Goal: Task Accomplishment & Management: Manage account settings

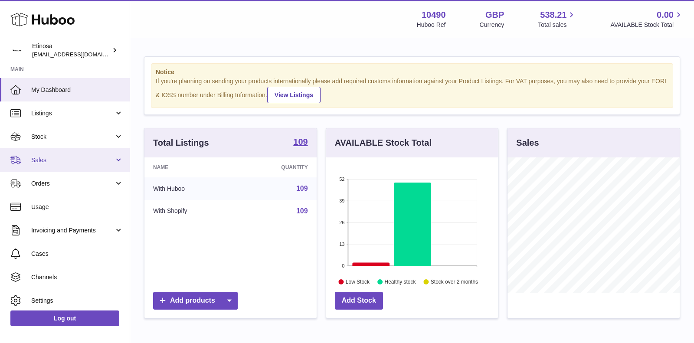
click at [77, 155] on link "Sales" at bounding box center [65, 159] width 130 height 23
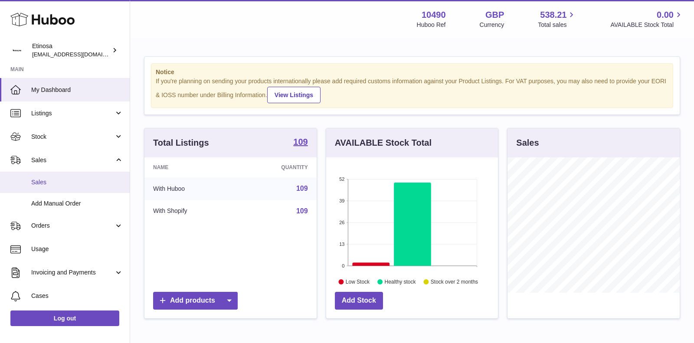
click at [45, 185] on span "Sales" at bounding box center [77, 182] width 92 height 8
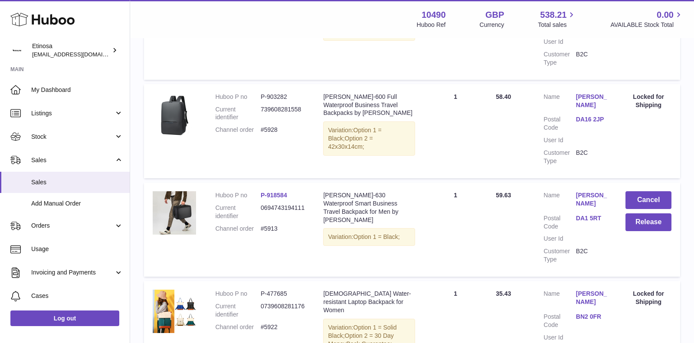
scroll to position [927, 0]
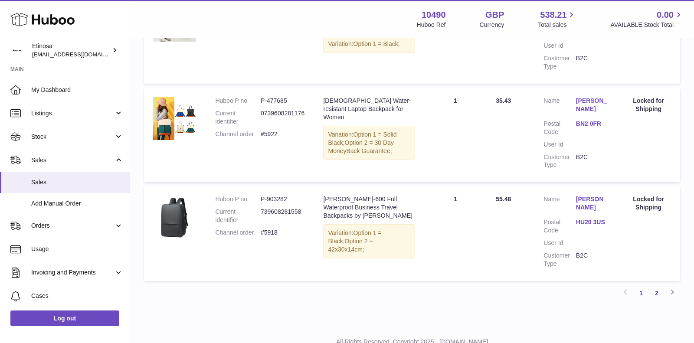
click at [657, 286] on link "2" at bounding box center [657, 294] width 16 height 16
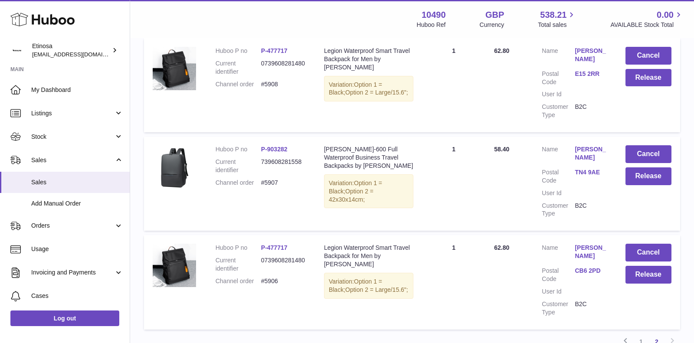
scroll to position [458, 0]
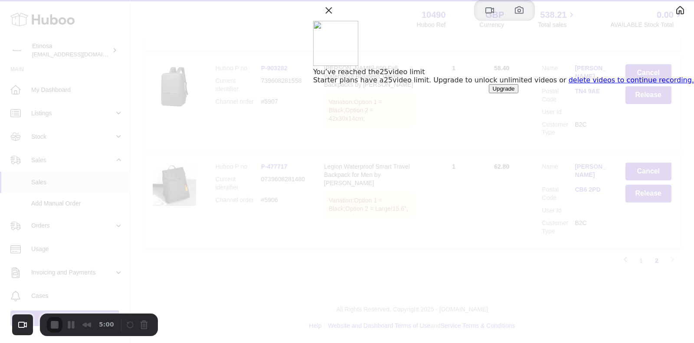
click at [463, 43] on div at bounding box center [347, 171] width 694 height 343
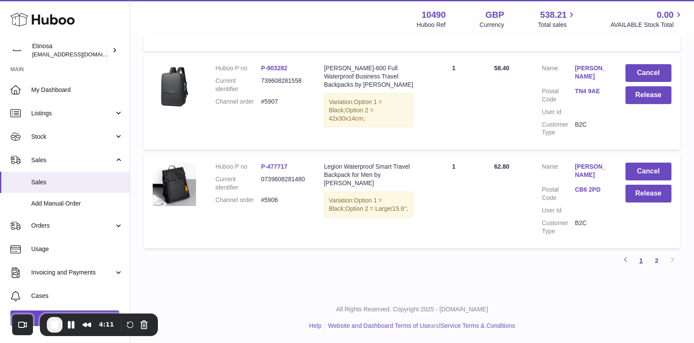
click at [642, 260] on link "1" at bounding box center [642, 261] width 16 height 16
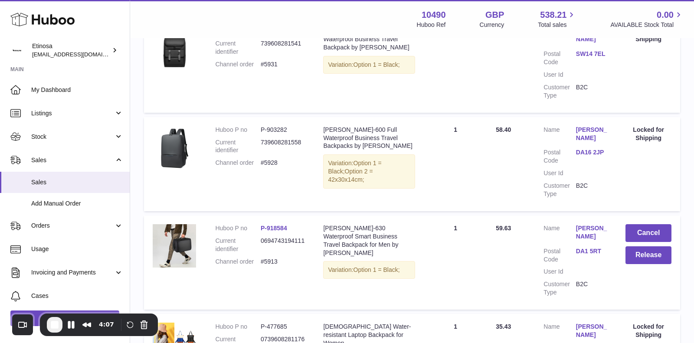
scroll to position [927, 0]
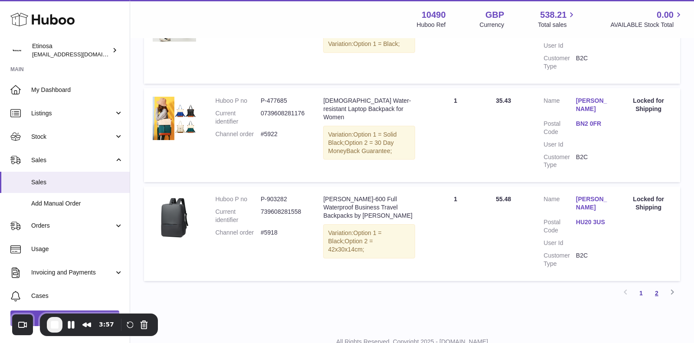
click at [658, 286] on link "2" at bounding box center [657, 294] width 16 height 16
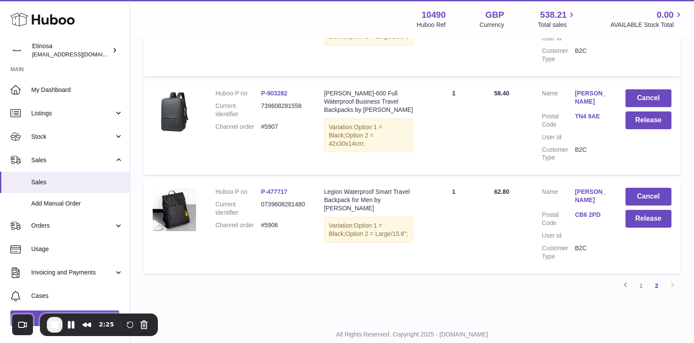
scroll to position [458, 0]
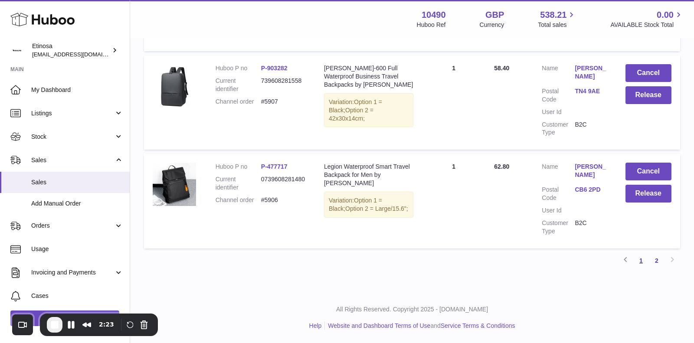
click at [643, 263] on link "1" at bounding box center [642, 261] width 16 height 16
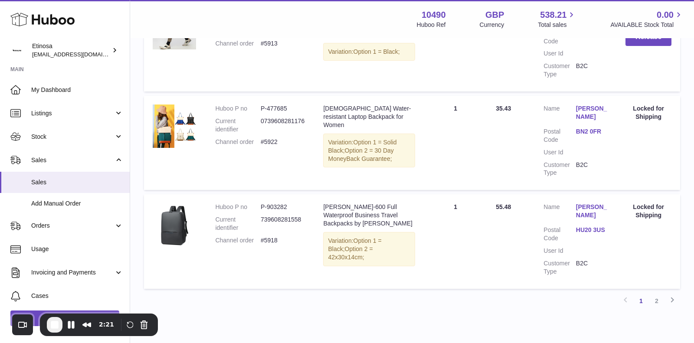
scroll to position [927, 0]
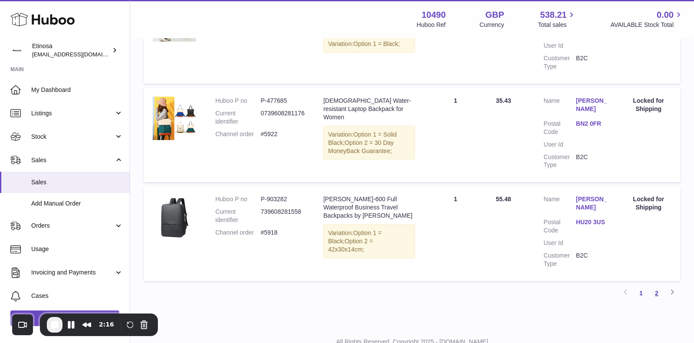
click at [661, 286] on link "2" at bounding box center [657, 294] width 16 height 16
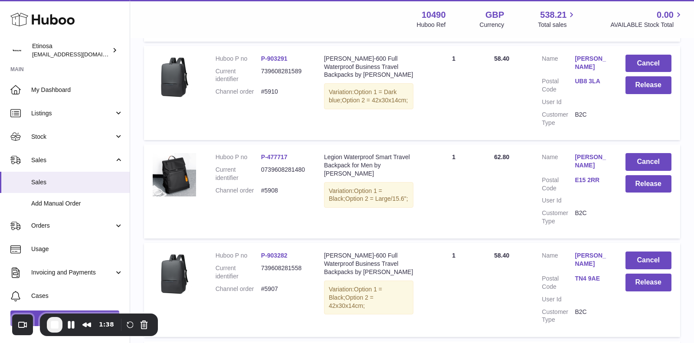
scroll to position [458, 0]
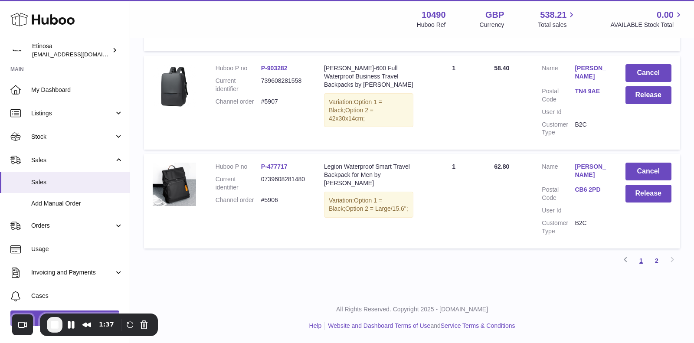
click at [642, 263] on link "1" at bounding box center [642, 261] width 16 height 16
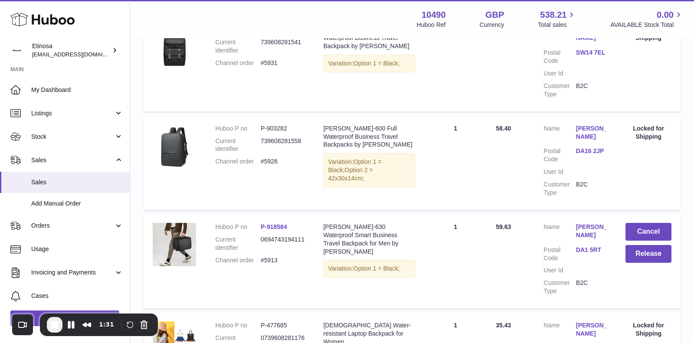
scroll to position [771, 0]
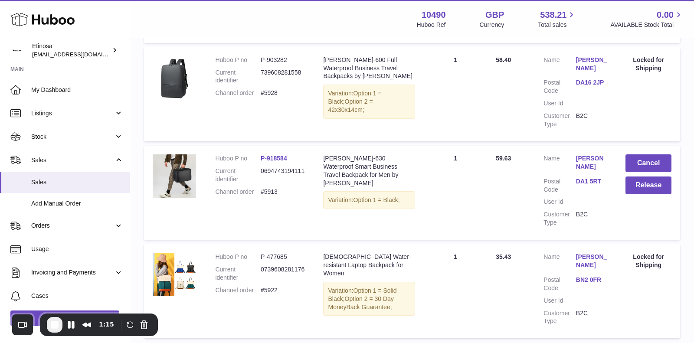
click at [585, 177] on link "DA1 5RT" at bounding box center [592, 181] width 33 height 8
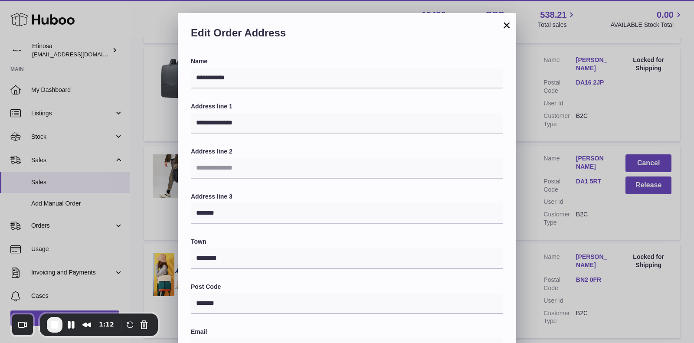
click at [506, 26] on button "×" at bounding box center [507, 25] width 10 height 10
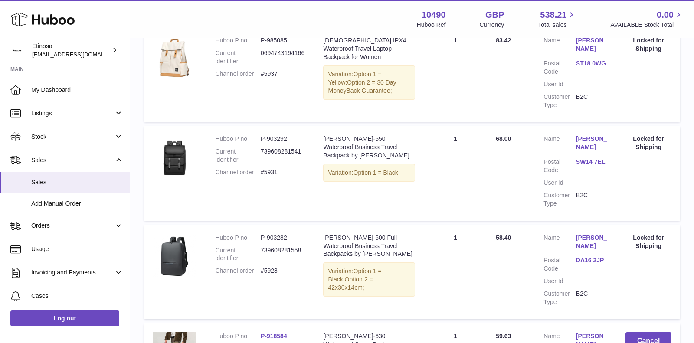
scroll to position [775, 0]
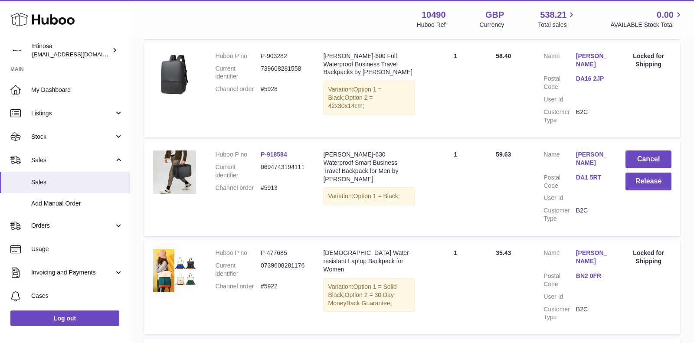
drag, startPoint x: 611, startPoint y: 141, endPoint x: 571, endPoint y: 139, distance: 39.9
click at [571, 142] on td "Customer Name Tore Turtak Postal Code DA1 5RT User Id Customer Type B2C" at bounding box center [576, 189] width 82 height 94
copy dl "[PERSON_NAME]"
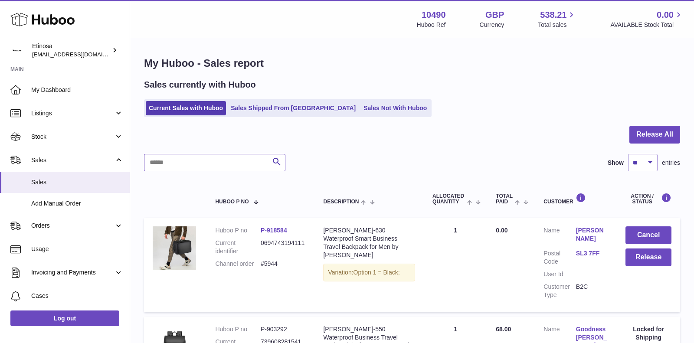
click at [202, 162] on input "text" at bounding box center [214, 162] width 141 height 17
click at [263, 106] on link "Sales Shipped From [GEOGRAPHIC_DATA]" at bounding box center [293, 108] width 131 height 14
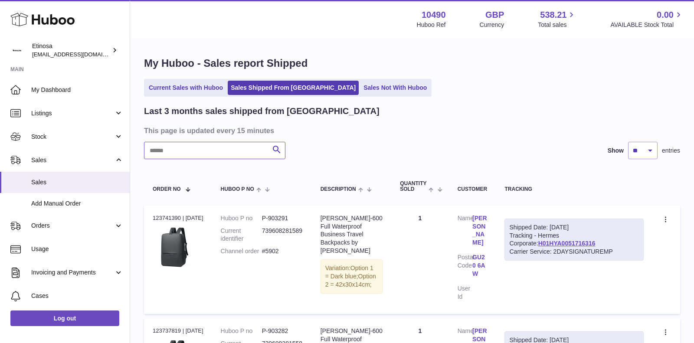
click at [229, 151] on input "text" at bounding box center [214, 150] width 141 height 17
paste input "**********"
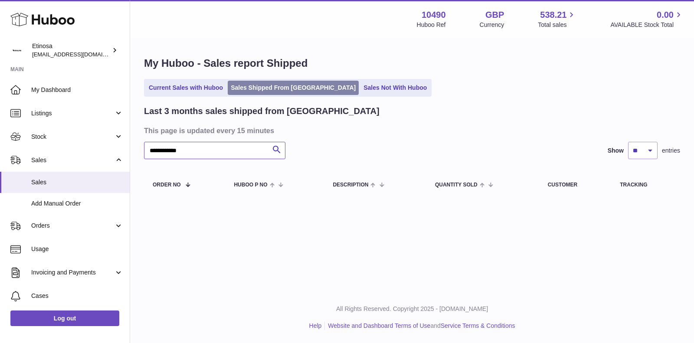
type input "**********"
click at [282, 88] on link "Sales Shipped From [GEOGRAPHIC_DATA]" at bounding box center [293, 88] width 131 height 14
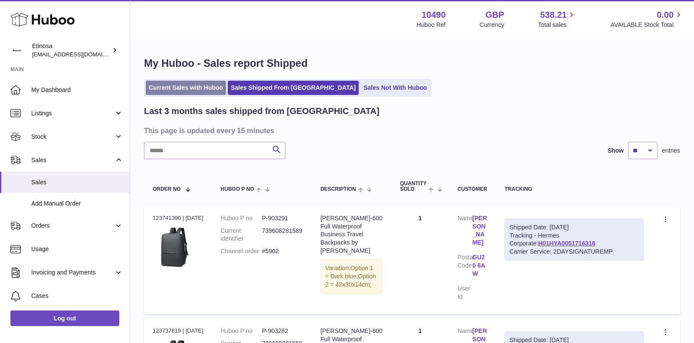
click at [168, 91] on link "Current Sales with Huboo" at bounding box center [186, 88] width 80 height 14
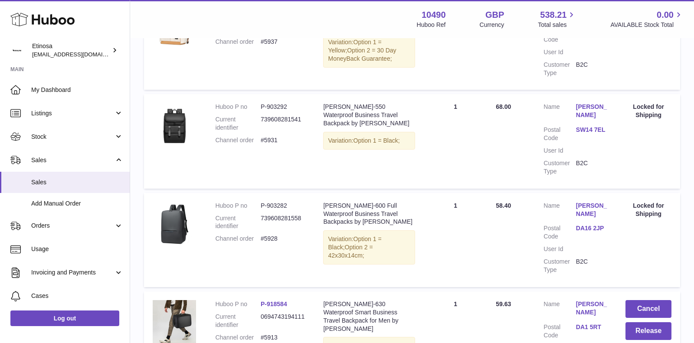
scroll to position [720, 0]
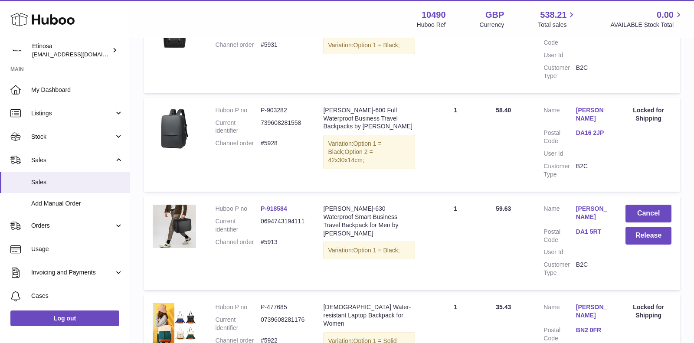
drag, startPoint x: 283, startPoint y: 229, endPoint x: 260, endPoint y: 226, distance: 23.7
click at [260, 226] on dl "Huboo P no P-918584 Current identifier 0694743194111 Channel order #5913" at bounding box center [260, 228] width 91 height 46
copy dl "#5913"
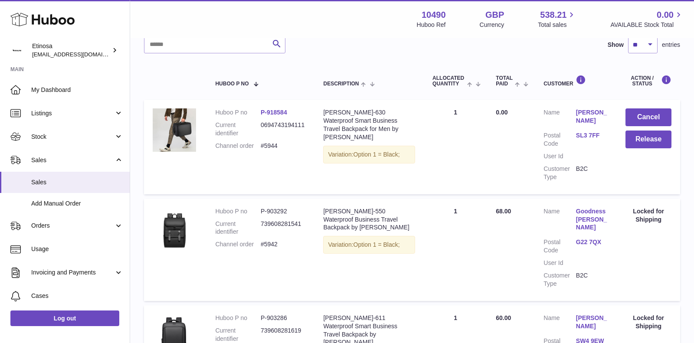
scroll to position [23, 0]
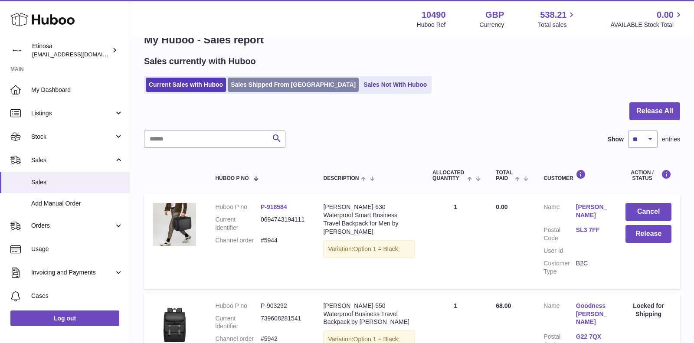
click at [280, 82] on link "Sales Shipped From [GEOGRAPHIC_DATA]" at bounding box center [293, 85] width 131 height 14
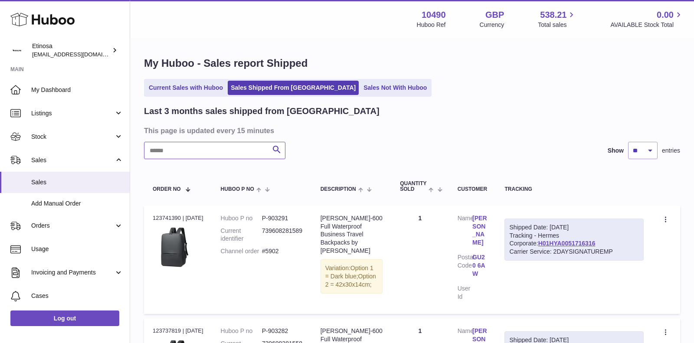
click at [218, 153] on input "text" at bounding box center [214, 150] width 141 height 17
click at [361, 83] on link "Sales Not With Huboo" at bounding box center [395, 88] width 69 height 14
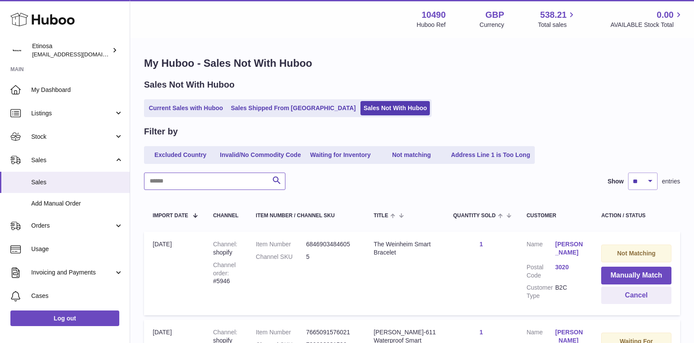
click at [214, 180] on input "text" at bounding box center [214, 181] width 141 height 17
paste input "*****"
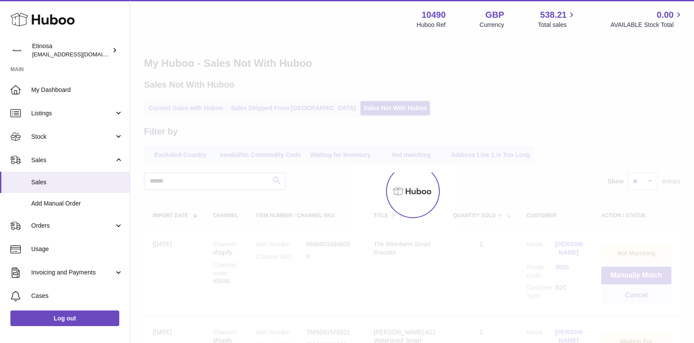
type input "*****"
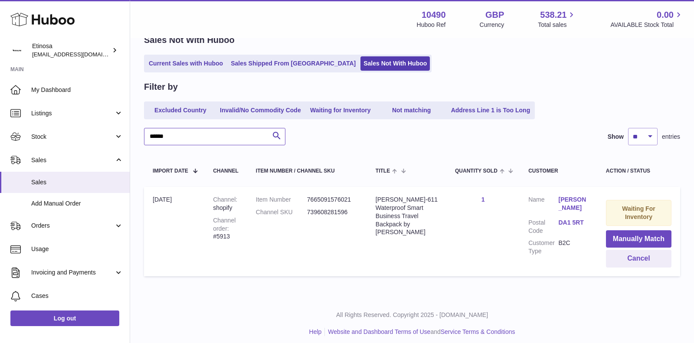
scroll to position [50, 0]
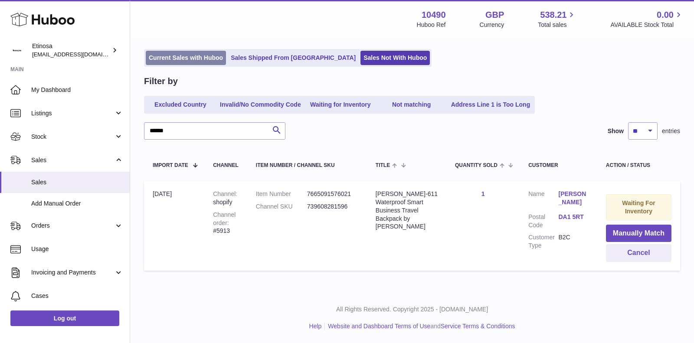
click at [205, 64] on link "Current Sales with Huboo" at bounding box center [186, 58] width 80 height 14
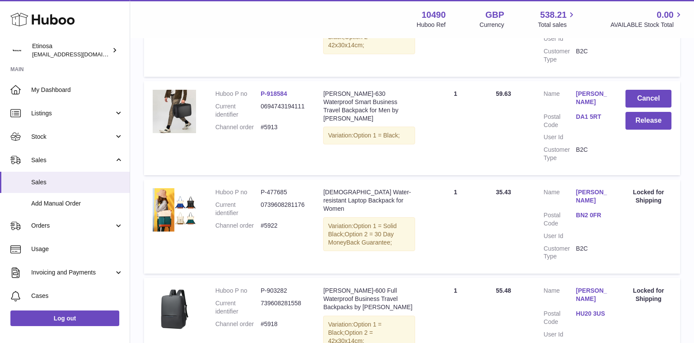
scroll to position [808, 0]
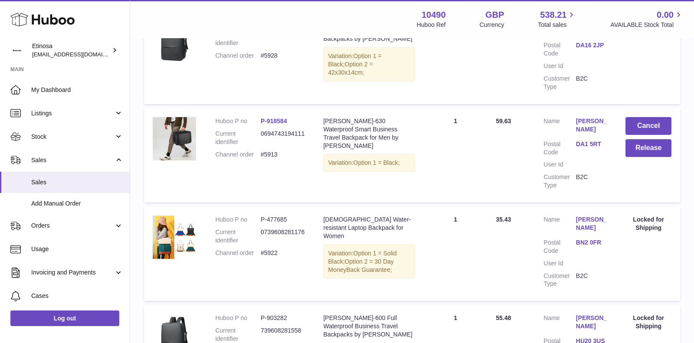
click at [591, 140] on link "DA1 5RT" at bounding box center [592, 144] width 33 height 8
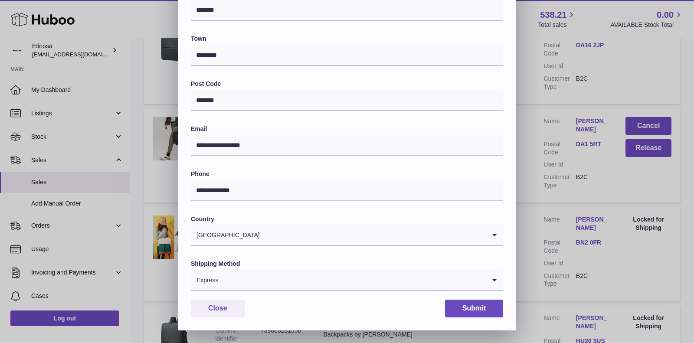
scroll to position [0, 0]
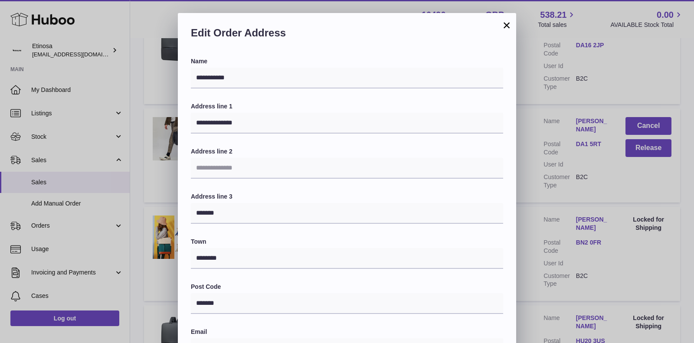
click at [506, 29] on button "×" at bounding box center [507, 25] width 10 height 10
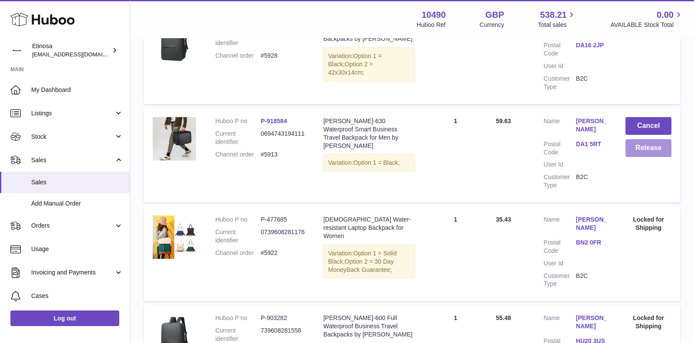
click at [638, 139] on button "Release" at bounding box center [649, 148] width 46 height 18
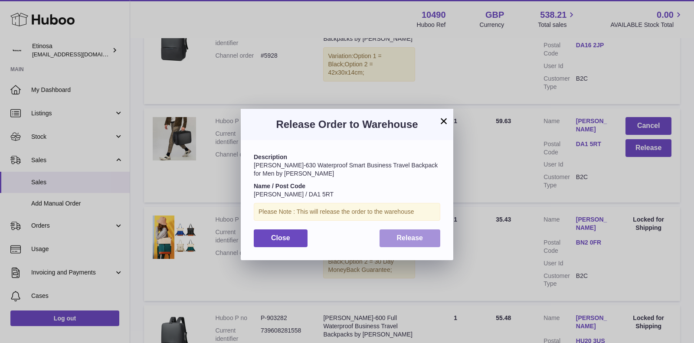
click at [423, 234] on span "Release" at bounding box center [410, 237] width 26 height 7
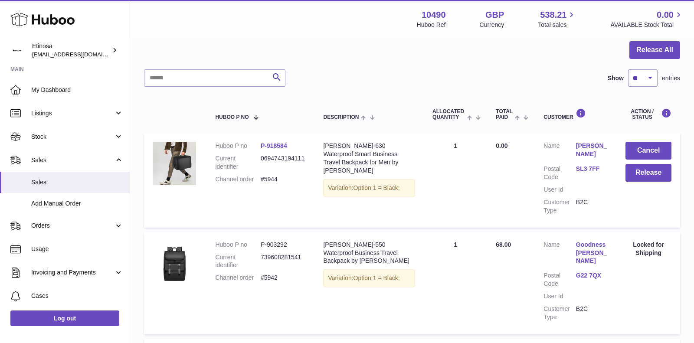
scroll to position [927, 0]
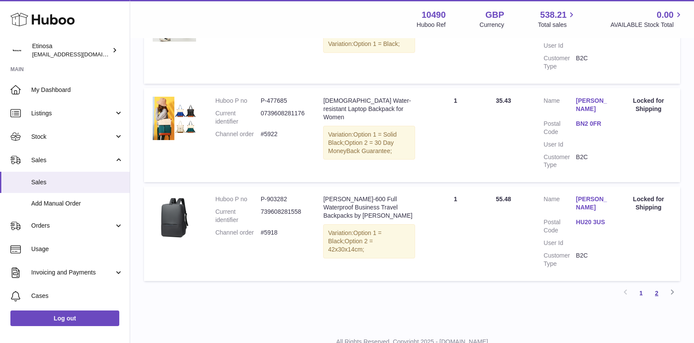
click at [657, 286] on link "2" at bounding box center [657, 294] width 16 height 16
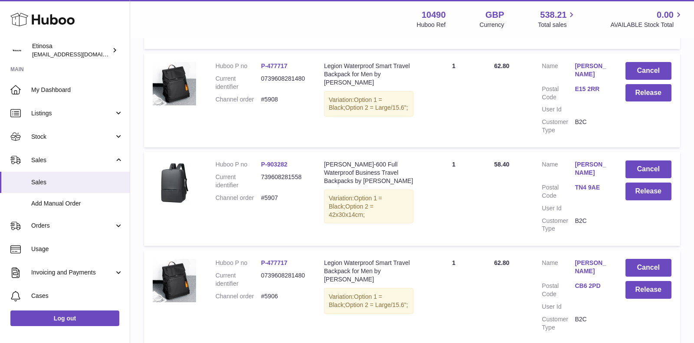
scroll to position [458, 0]
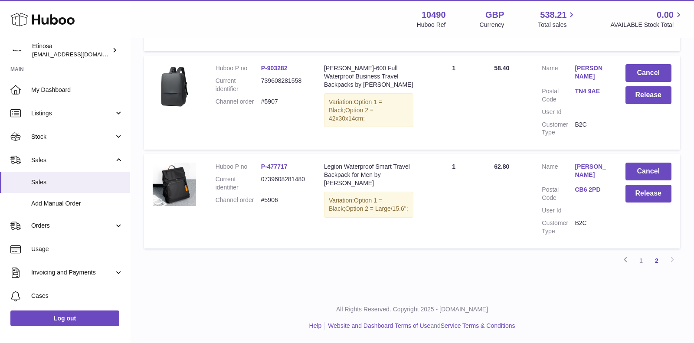
click at [594, 189] on link "CB6 2PD" at bounding box center [591, 190] width 33 height 8
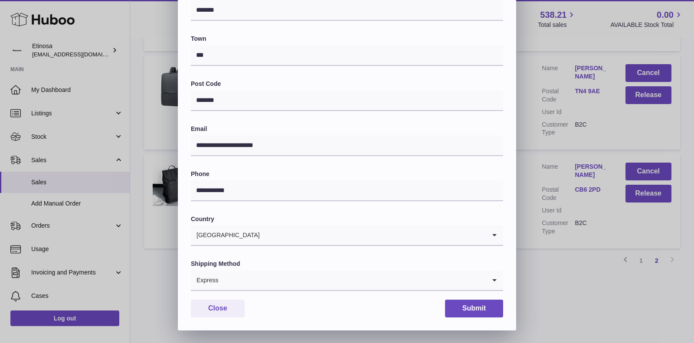
scroll to position [0, 0]
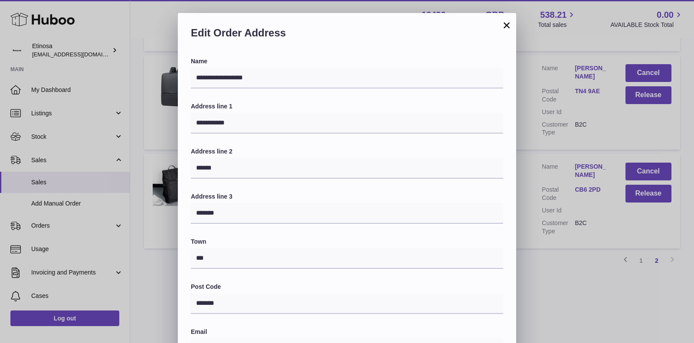
click at [506, 24] on button "×" at bounding box center [507, 25] width 10 height 10
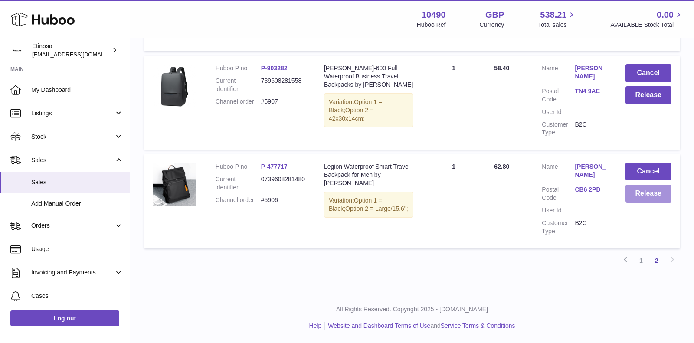
click at [658, 198] on button "Release" at bounding box center [649, 194] width 46 height 18
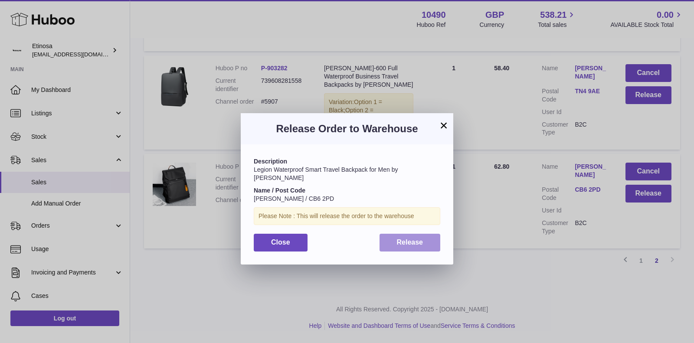
click at [423, 234] on button "Release" at bounding box center [410, 243] width 61 height 18
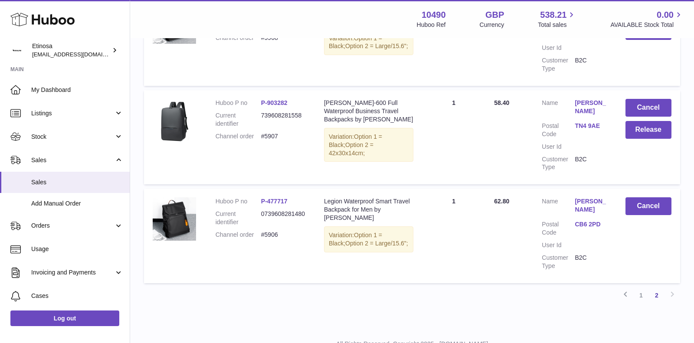
scroll to position [420, 0]
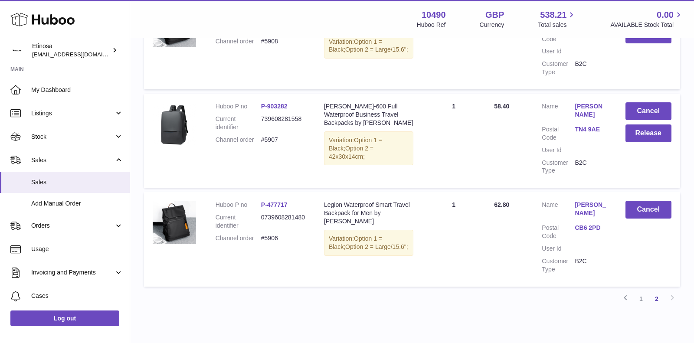
click at [585, 129] on link "TN4 9AE" at bounding box center [591, 129] width 33 height 8
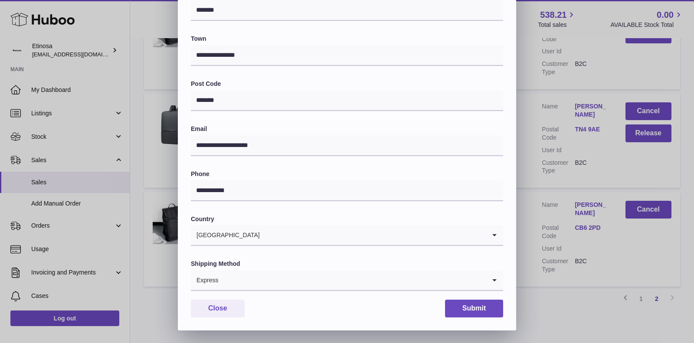
scroll to position [0, 0]
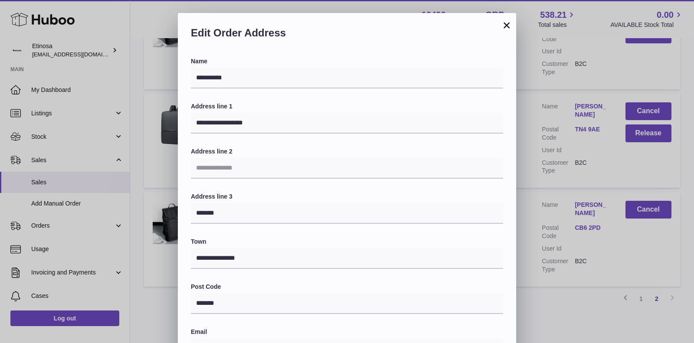
click at [506, 27] on button "×" at bounding box center [507, 25] width 10 height 10
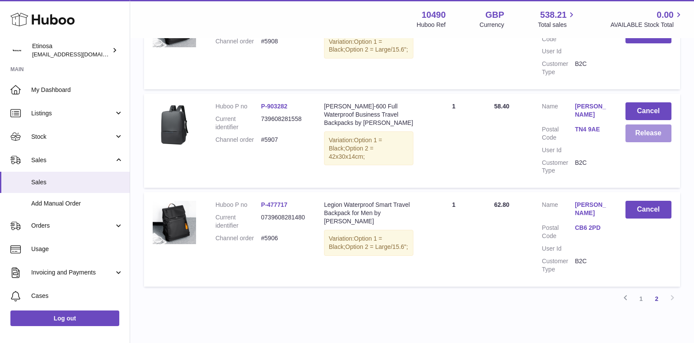
click at [640, 131] on button "Release" at bounding box center [649, 134] width 46 height 18
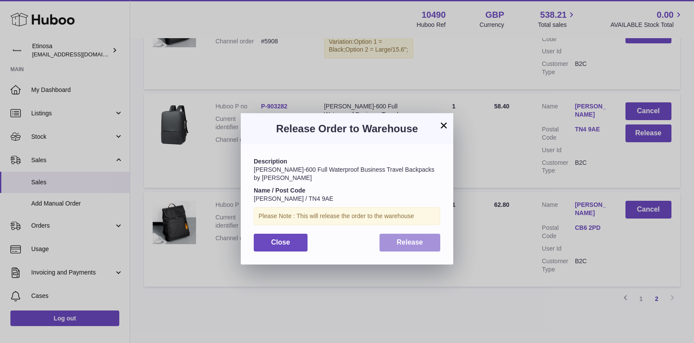
click at [408, 239] on span "Release" at bounding box center [410, 242] width 26 height 7
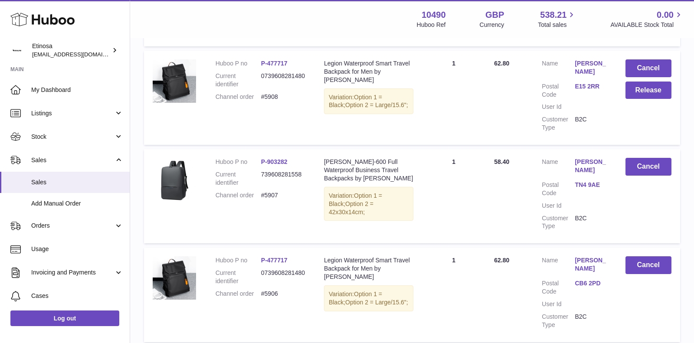
scroll to position [276, 0]
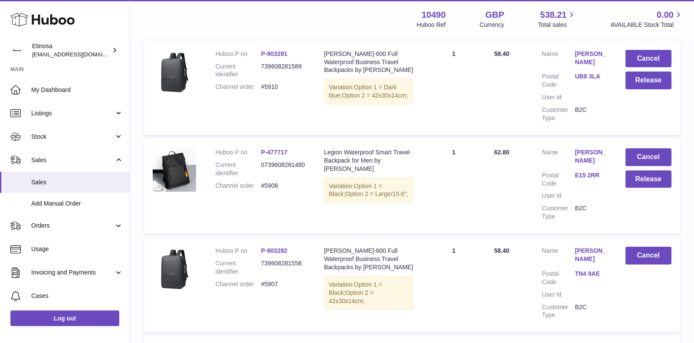
click at [582, 174] on link "E15 2RR" at bounding box center [591, 175] width 33 height 8
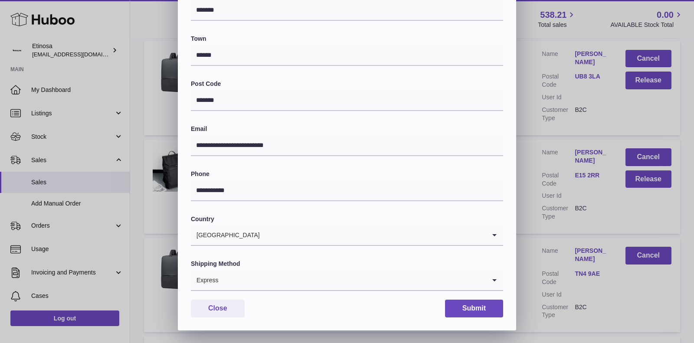
scroll to position [0, 0]
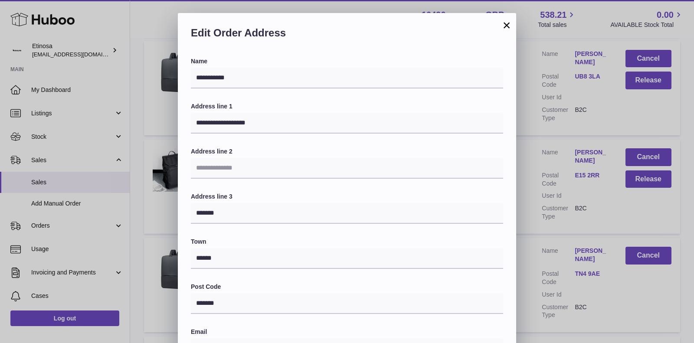
click at [505, 27] on button "×" at bounding box center [507, 25] width 10 height 10
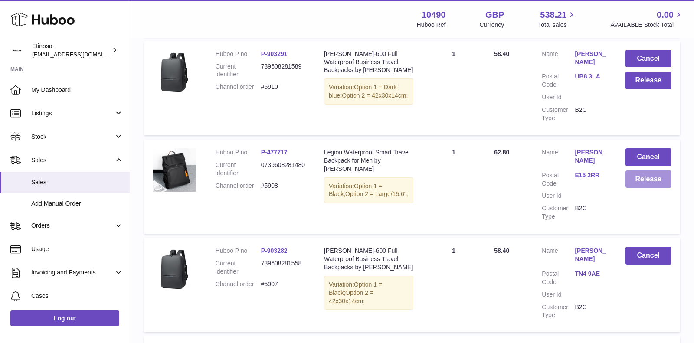
click at [644, 182] on button "Release" at bounding box center [649, 180] width 46 height 18
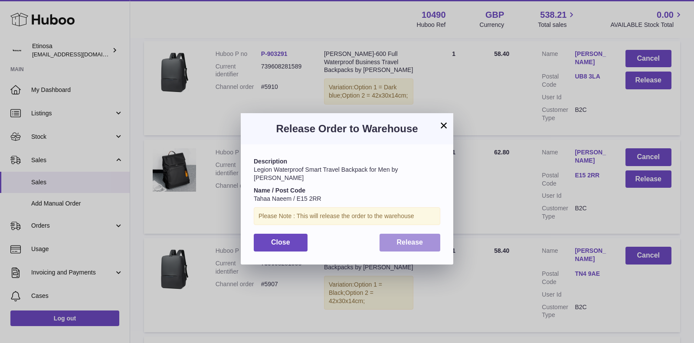
click at [423, 236] on button "Release" at bounding box center [410, 243] width 61 height 18
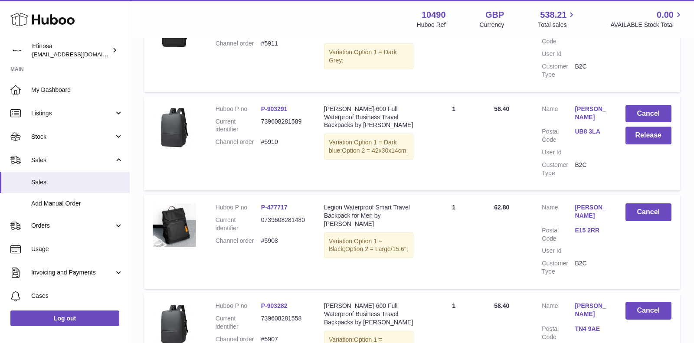
scroll to position [164, 0]
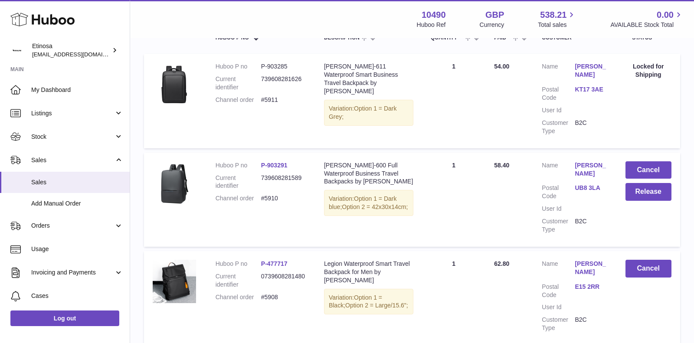
click at [580, 187] on link "UB8 3LA" at bounding box center [591, 188] width 33 height 8
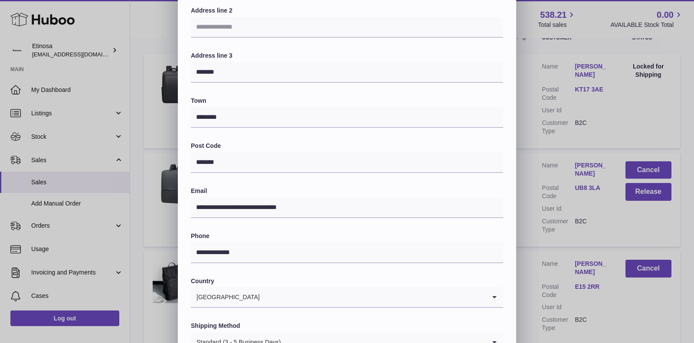
scroll to position [0, 0]
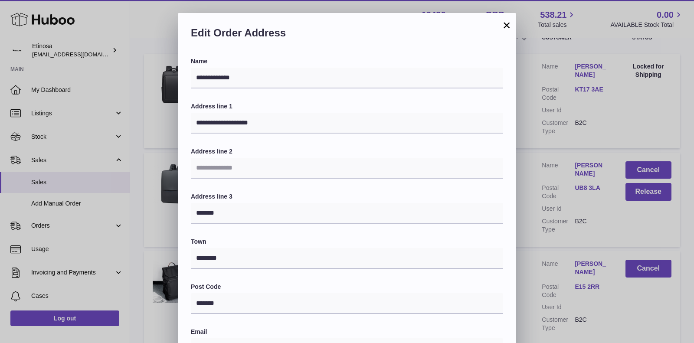
click at [506, 26] on button "×" at bounding box center [507, 25] width 10 height 10
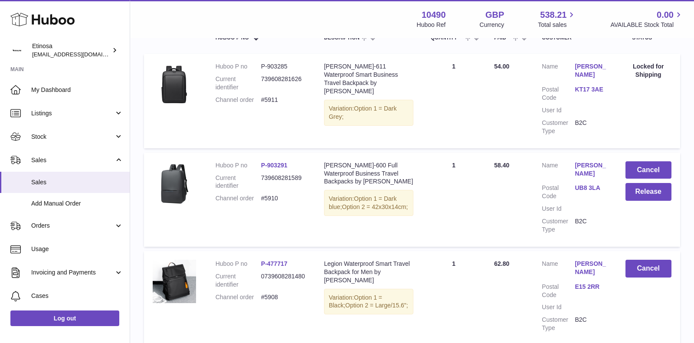
click at [589, 191] on link "UB8 3LA" at bounding box center [591, 188] width 33 height 8
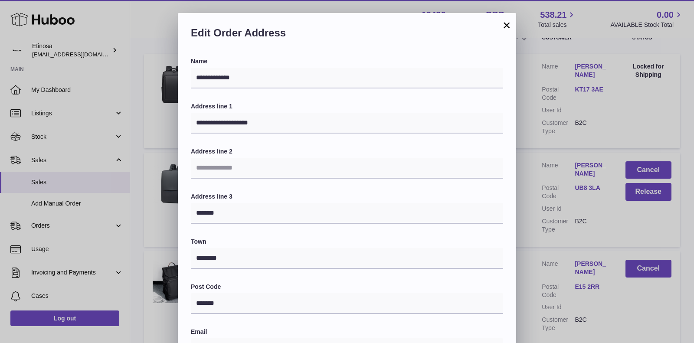
scroll to position [203, 0]
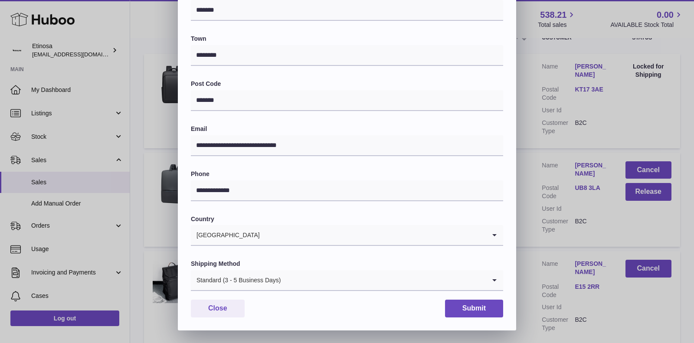
click at [424, 281] on input "Search for option" at bounding box center [384, 280] width 204 height 20
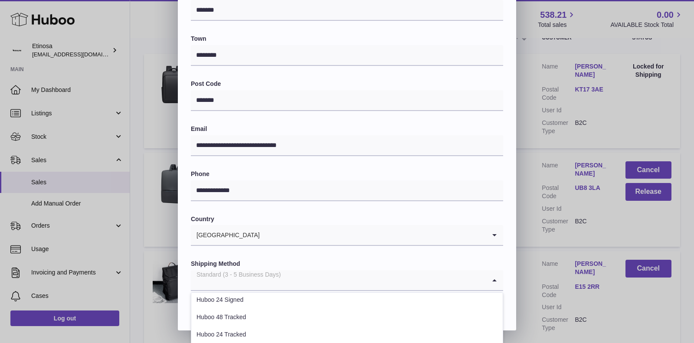
scroll to position [61, 0]
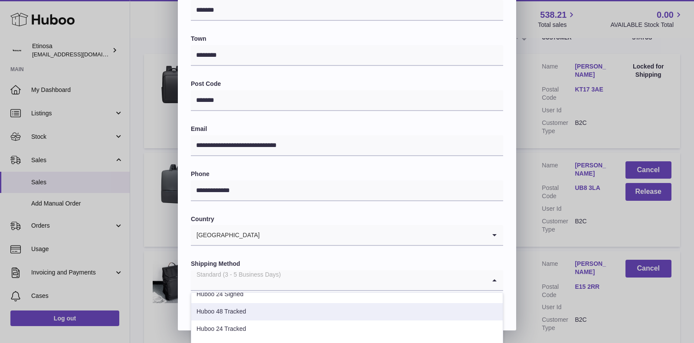
click at [326, 313] on li "Huboo 48 Tracked" at bounding box center [347, 311] width 312 height 17
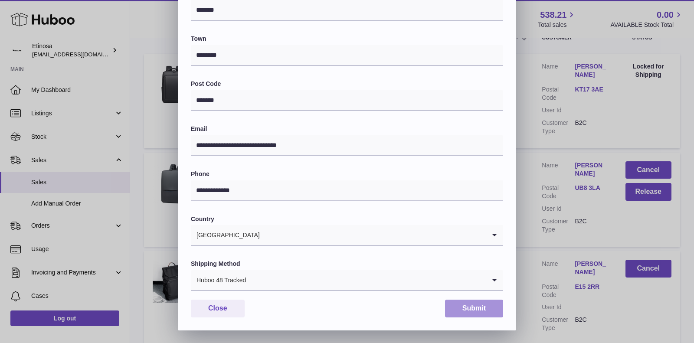
click at [465, 304] on button "Submit" at bounding box center [474, 309] width 58 height 18
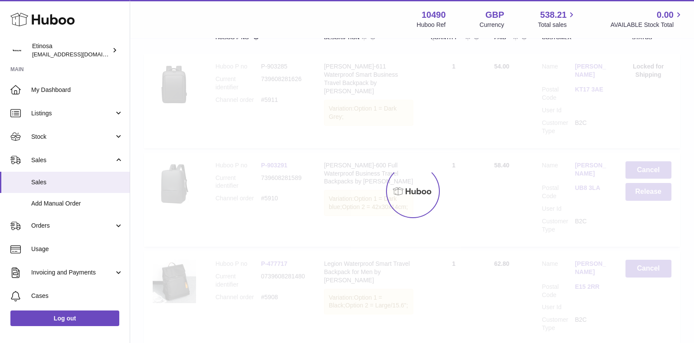
scroll to position [0, 0]
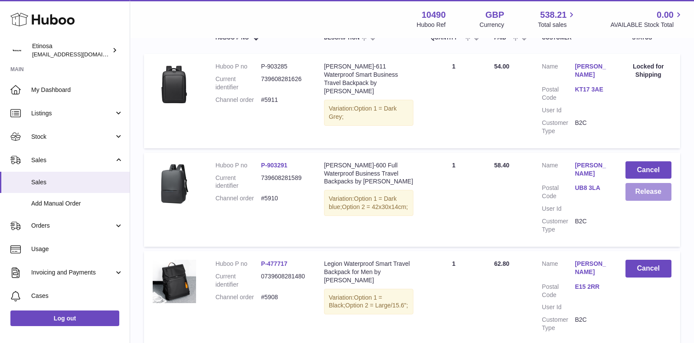
click at [637, 194] on button "Release" at bounding box center [649, 192] width 46 height 18
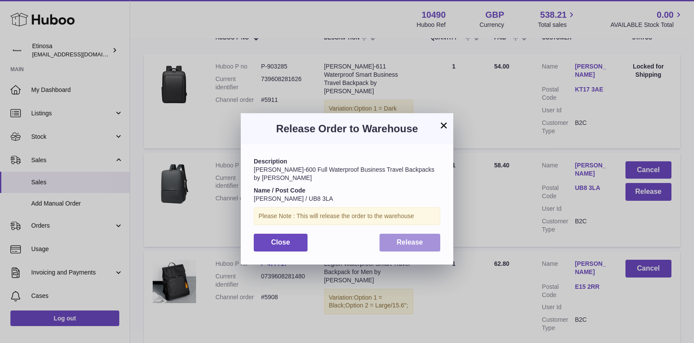
click at [433, 234] on button "Release" at bounding box center [410, 243] width 61 height 18
